Goal: Use online tool/utility: Utilize a website feature to perform a specific function

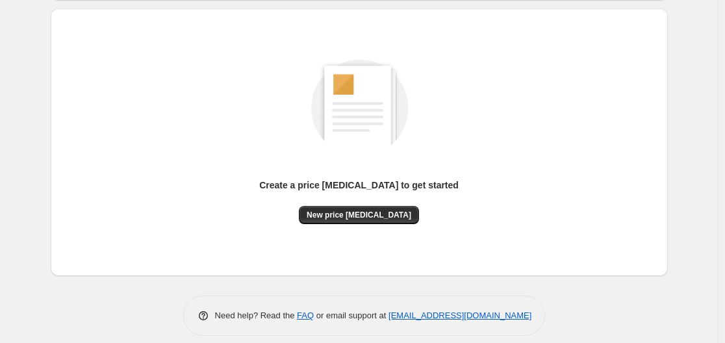
scroll to position [144, 0]
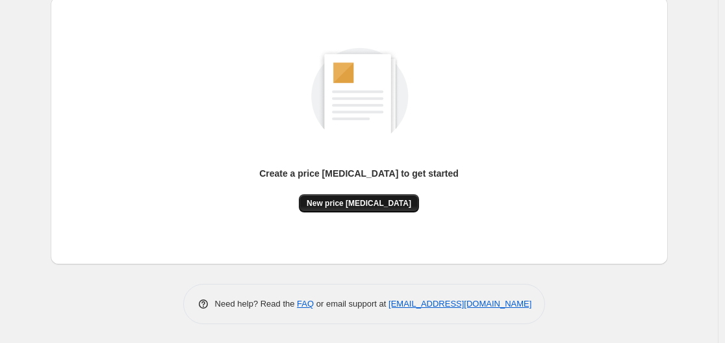
click at [388, 208] on span "New price [MEDICAL_DATA]" at bounding box center [359, 203] width 105 height 10
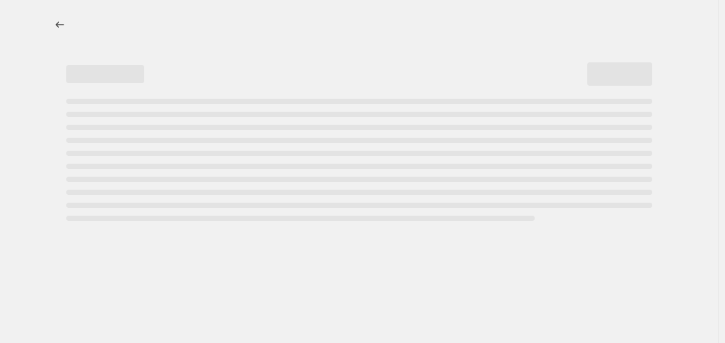
select select "percentage"
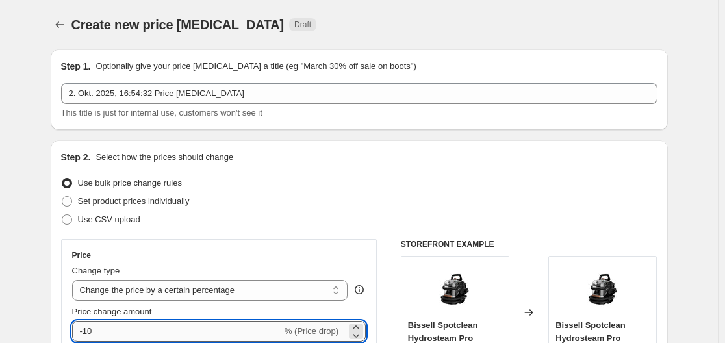
click at [209, 332] on input "-10" at bounding box center [177, 331] width 210 height 21
type input "-1"
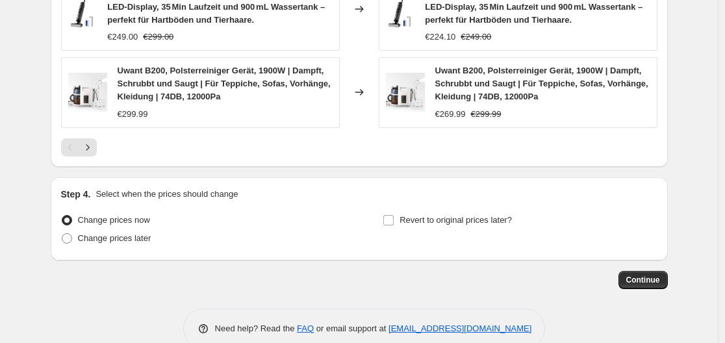
type input "-34"
click at [374, 212] on div "Change prices now Change prices later Revert to original prices later?" at bounding box center [359, 230] width 596 height 39
click at [645, 275] on span "Continue" at bounding box center [643, 280] width 34 height 10
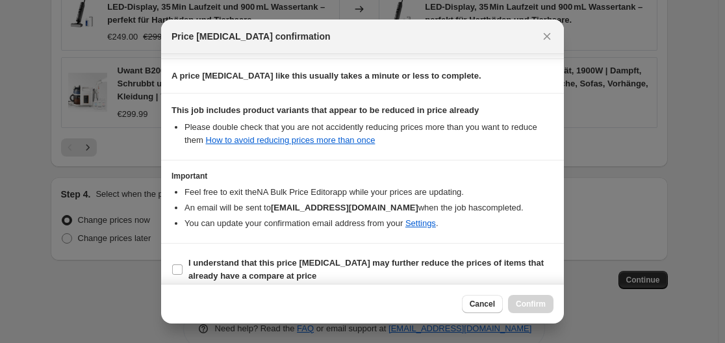
scroll to position [204, 0]
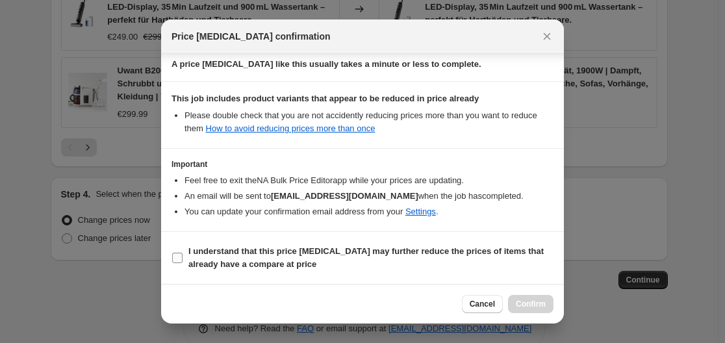
click at [216, 259] on b "I understand that this price [MEDICAL_DATA] may further reduce the prices of it…" at bounding box center [365, 257] width 355 height 23
click at [183, 259] on input "I understand that this price [MEDICAL_DATA] may further reduce the prices of it…" at bounding box center [177, 258] width 10 height 10
checkbox input "true"
click at [525, 303] on span "Confirm" at bounding box center [531, 304] width 30 height 10
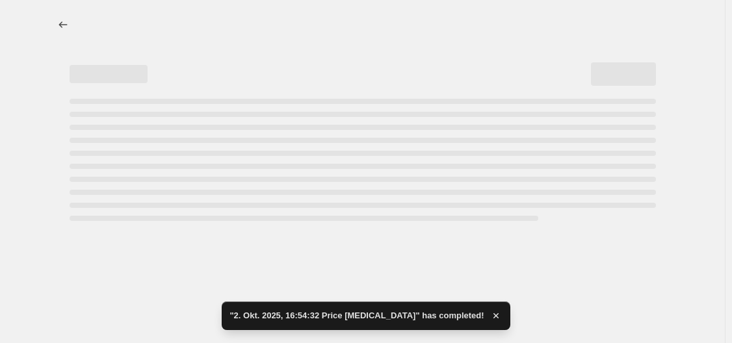
select select "percentage"
